Goal: Task Accomplishment & Management: Manage account settings

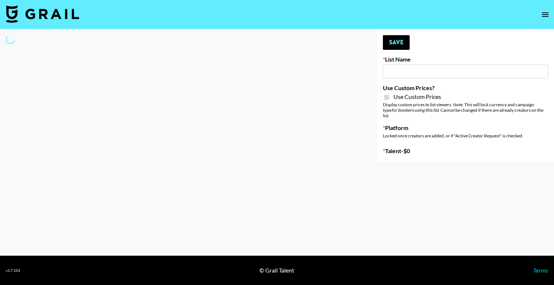
type input "Ladder ([DATE]) IG"
checkbox input "true"
select select "Brand"
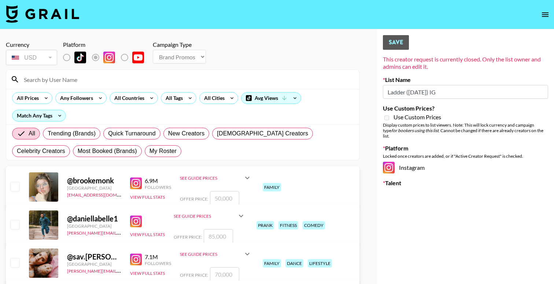
checkbox input "false"
radio input "false"
radio input "true"
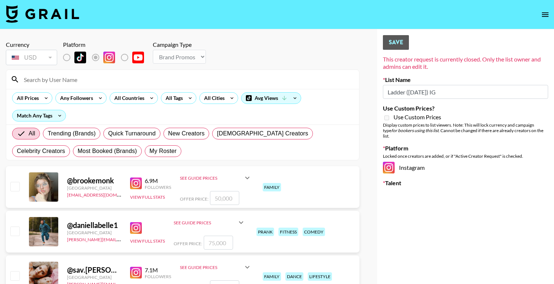
checkbox input "true"
select select "Song"
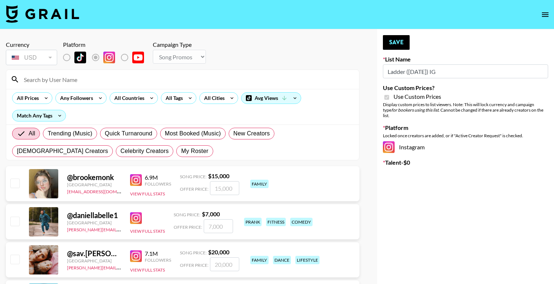
click at [88, 83] on input at bounding box center [186, 80] width 335 height 12
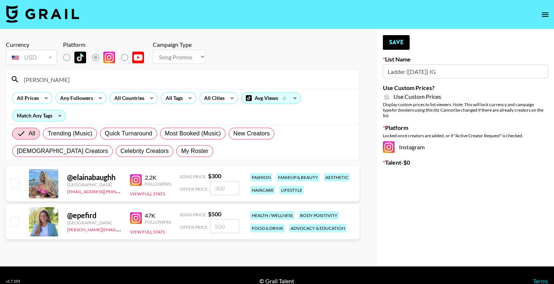
type input "elaina"
click at [219, 228] on input "number" at bounding box center [224, 226] width 29 height 14
checkbox input "true"
type input "6000"
click at [424, 189] on textarea at bounding box center [469, 193] width 126 height 14
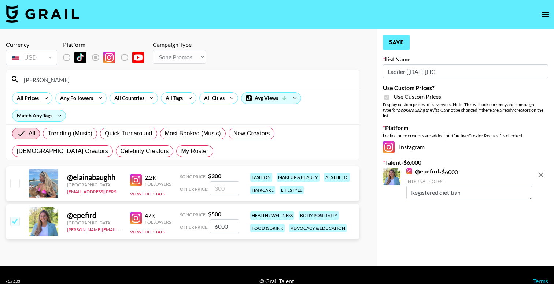
type textarea "Registered dietitian"
click at [401, 45] on button "Save" at bounding box center [396, 42] width 27 height 15
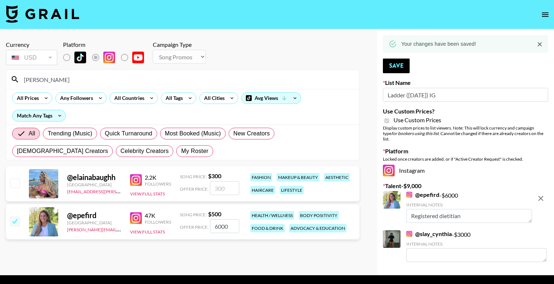
type textarea "strength training/weight lifting"
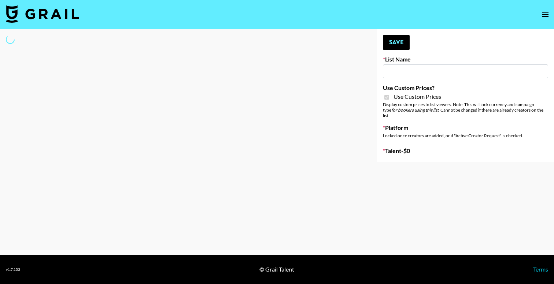
type input "Ladder (23rd Sept)"
checkbox input "true"
select select "Brand"
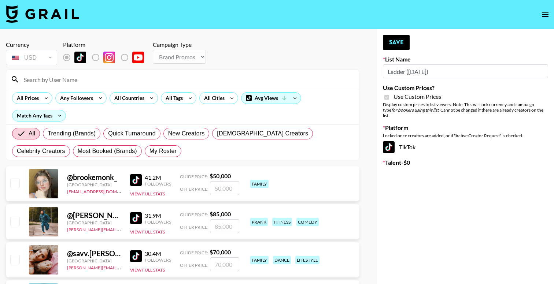
click at [109, 79] on input at bounding box center [186, 80] width 335 height 12
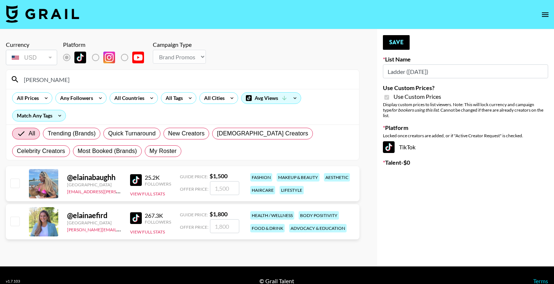
type input "[PERSON_NAME]"
click at [224, 231] on input "number" at bounding box center [224, 226] width 29 height 14
type input "6"
checkbox input "true"
type input "6000"
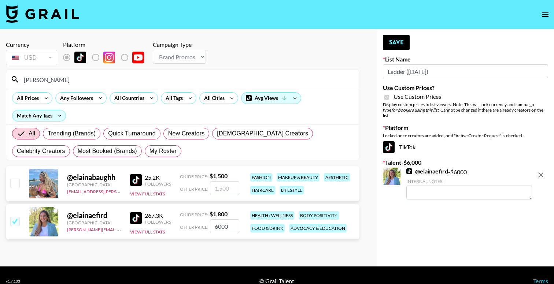
click at [440, 189] on textarea at bounding box center [469, 193] width 126 height 14
type textarea "Registered dietitian"
click at [461, 230] on div "Your changes have been saved! Save List Name Ladder (23rd Sept) Use Custom Pric…" at bounding box center [465, 147] width 177 height 237
click at [398, 48] on button "Save" at bounding box center [396, 42] width 27 height 15
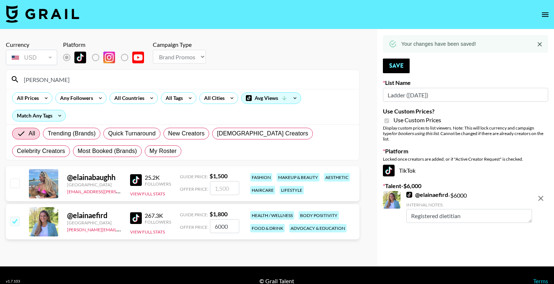
click at [541, 194] on icon "remove" at bounding box center [540, 198] width 9 height 9
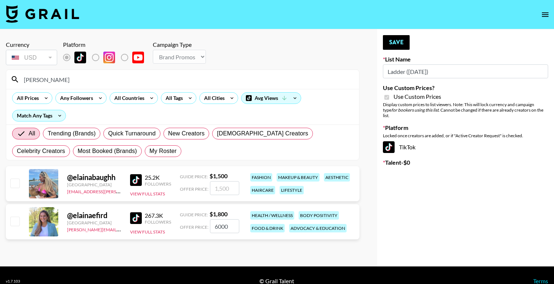
click at [17, 221] on input "checkbox" at bounding box center [14, 221] width 9 height 9
click at [446, 191] on textarea at bounding box center [469, 193] width 126 height 14
click at [219, 229] on input "6000" at bounding box center [224, 226] width 29 height 14
checkbox input "false"
checkbox input "true"
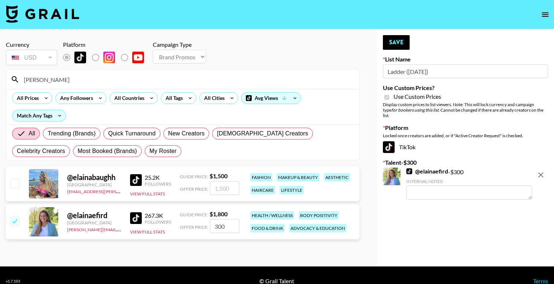
type input "3000"
click at [217, 228] on input "3000" at bounding box center [224, 226] width 29 height 14
checkbox input "false"
checkbox input "true"
type input "4"
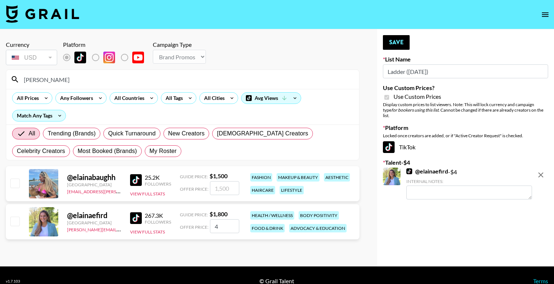
checkbox input "false"
checkbox input "true"
type input "5000"
click at [397, 41] on button "Save" at bounding box center [396, 42] width 27 height 15
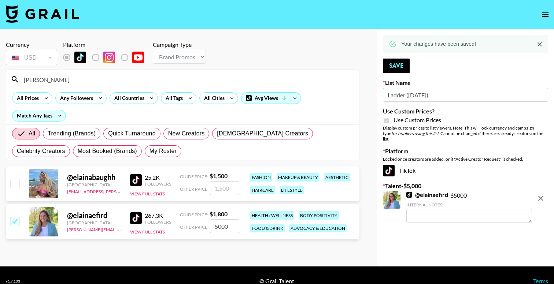
click at [422, 209] on textarea at bounding box center [469, 216] width 126 height 14
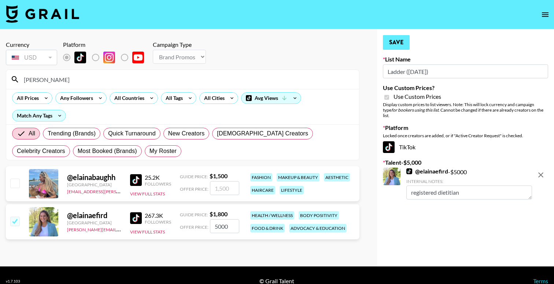
type textarea "registered dietitian"
click at [401, 44] on button "Save" at bounding box center [396, 42] width 27 height 15
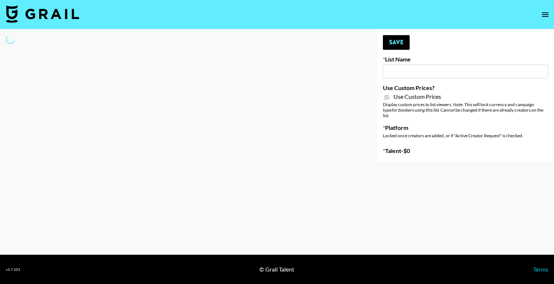
type input "Ladder ([DATE]) IG"
checkbox input "true"
select select "Brand"
type input "Ladder ([DATE]) IG"
checkbox input "true"
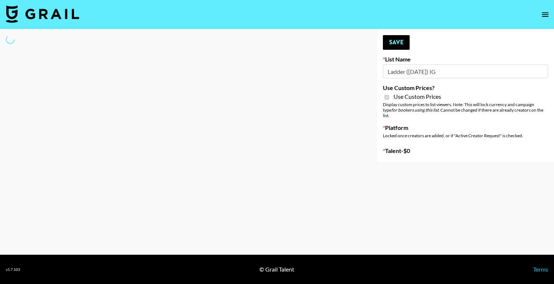
select select "Brand"
type input "Ladder ([DATE]) IG"
checkbox input "true"
select select "Brand"
type input "Ladder ([DATE]) IG"
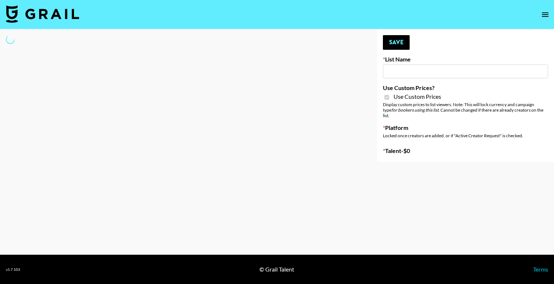
checkbox input "true"
select select "Song"
